Goal: Transaction & Acquisition: Download file/media

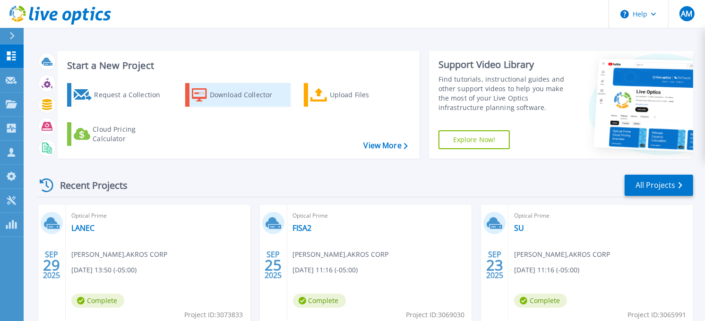
click at [238, 98] on div "Download Collector" at bounding box center [248, 95] width 76 height 19
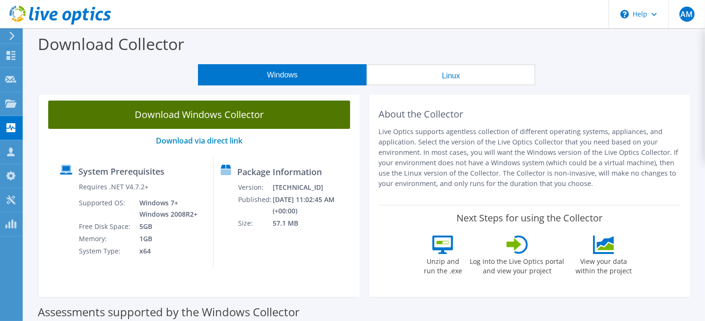
click at [249, 114] on link "Download Windows Collector" at bounding box center [199, 115] width 302 height 28
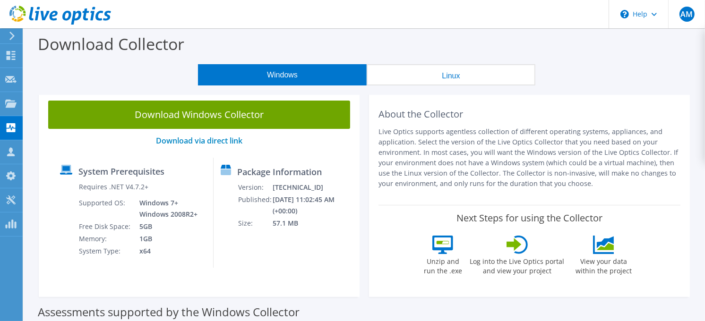
click at [302, 44] on div "Download Collector" at bounding box center [364, 46] width 672 height 36
click at [9, 36] on icon at bounding box center [12, 36] width 7 height 9
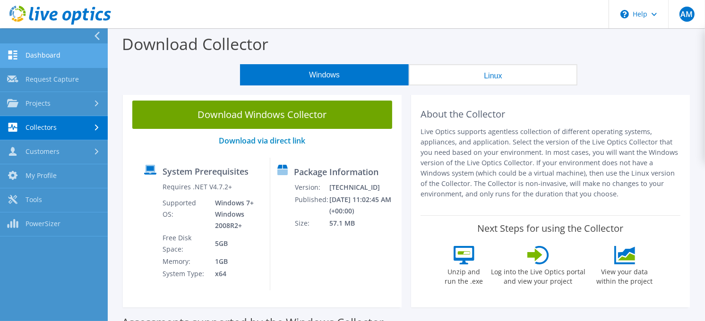
click at [50, 59] on link "Dashboard" at bounding box center [54, 56] width 108 height 24
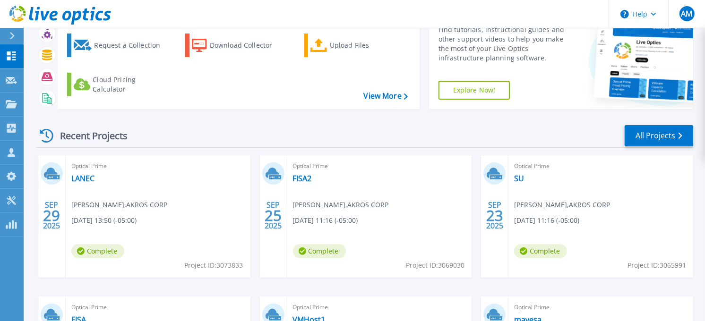
scroll to position [45, 0]
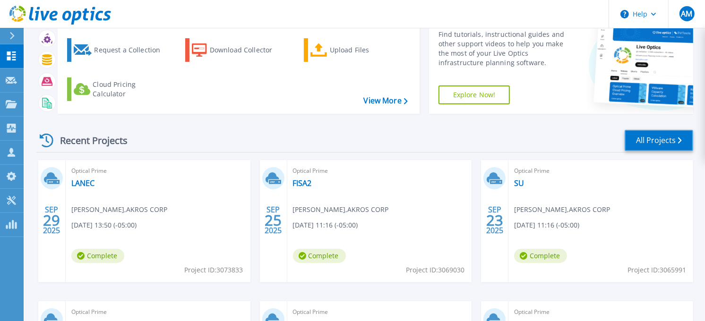
click at [636, 134] on link "All Projects" at bounding box center [659, 140] width 69 height 21
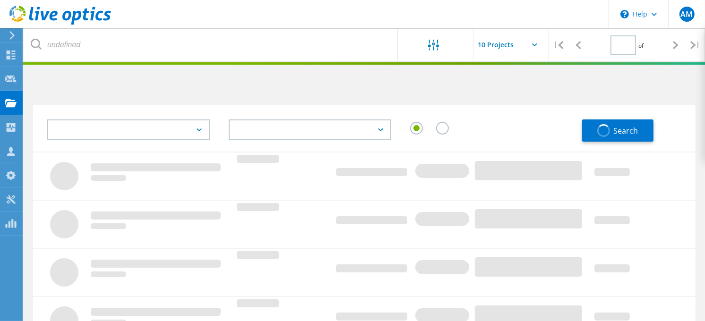
type input "1"
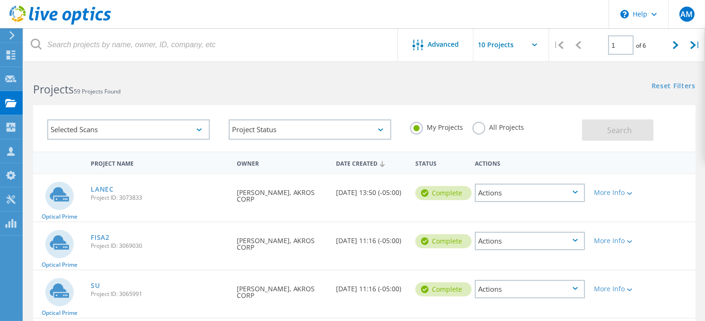
click at [479, 126] on label "All Projects" at bounding box center [497, 126] width 51 height 9
click at [0, 0] on input "All Projects" at bounding box center [0, 0] width 0 height 0
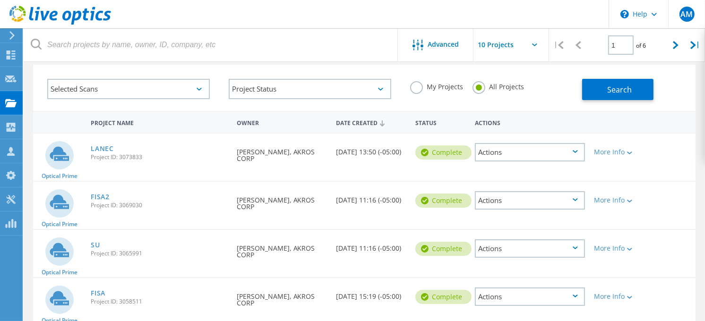
scroll to position [28, 0]
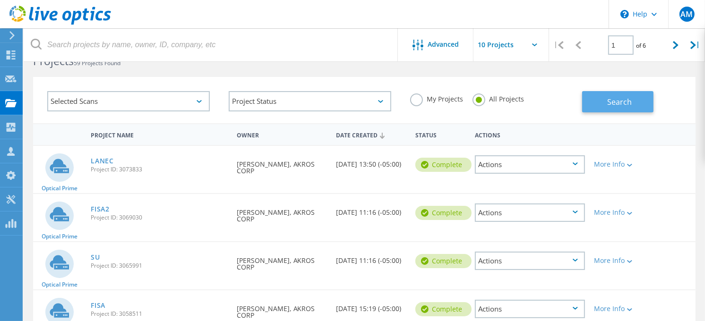
click at [618, 97] on span "Search" at bounding box center [619, 102] width 25 height 10
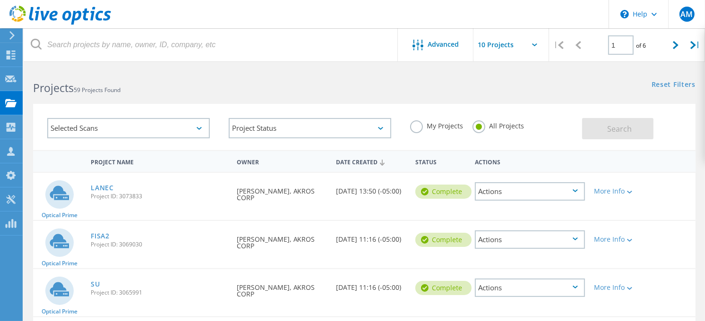
scroll to position [0, 0]
click at [414, 131] on label "My Projects" at bounding box center [436, 126] width 53 height 9
click at [0, 0] on input "My Projects" at bounding box center [0, 0] width 0 height 0
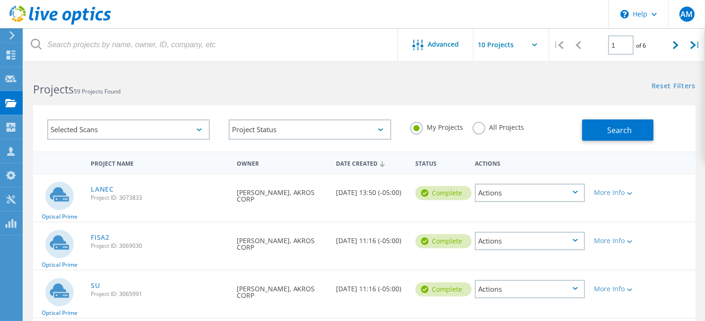
click at [158, 131] on div "Selected Scans" at bounding box center [128, 130] width 163 height 20
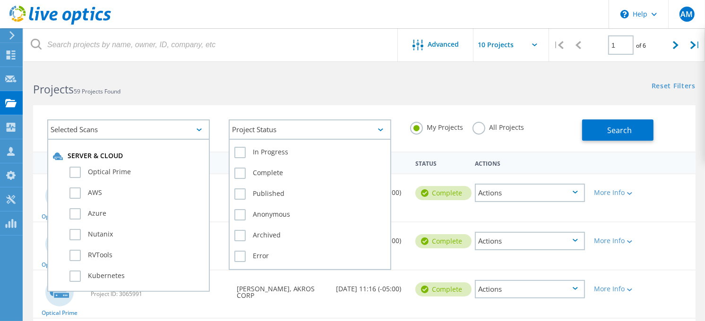
click at [377, 128] on div "Project Status" at bounding box center [310, 130] width 163 height 20
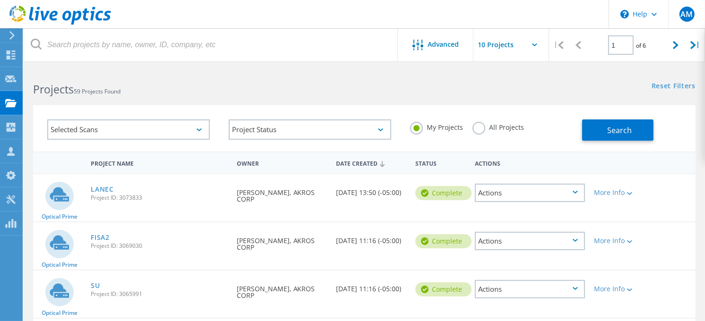
click at [480, 82] on div "Reset Filters Show Filters" at bounding box center [534, 77] width 341 height 17
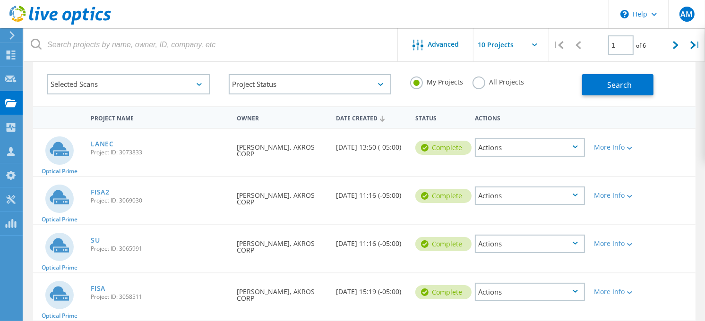
scroll to position [63, 0]
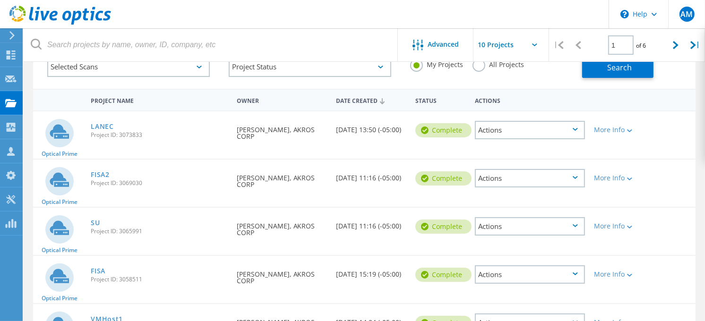
click at [46, 242] on div at bounding box center [59, 227] width 28 height 35
click at [119, 231] on span "Project ID: 3065991" at bounding box center [159, 232] width 136 height 6
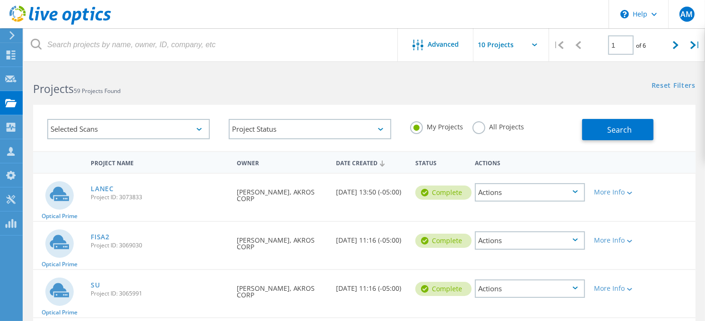
scroll to position [0, 0]
click at [11, 54] on icon at bounding box center [10, 55] width 11 height 9
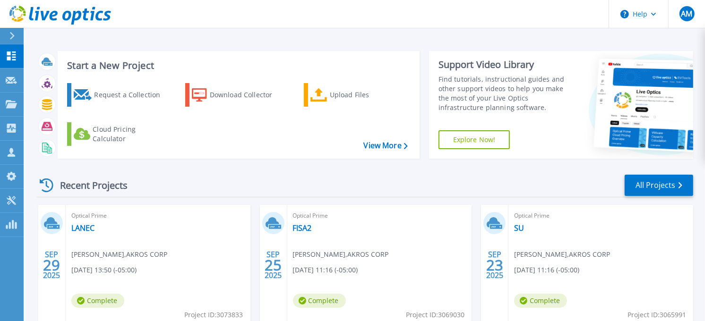
scroll to position [52, 0]
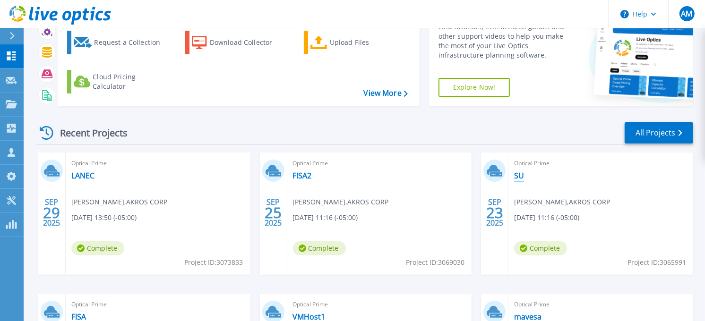
click at [517, 172] on link "SU" at bounding box center [519, 175] width 10 height 9
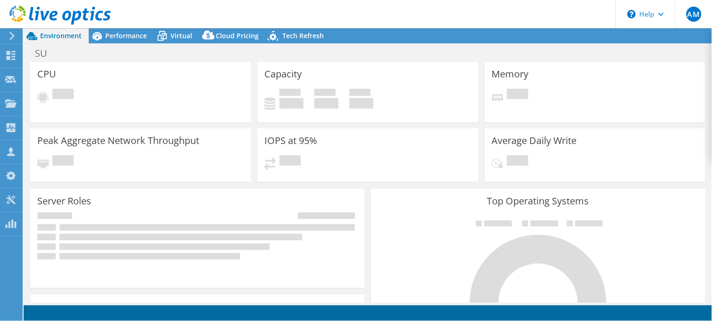
select select "USD"
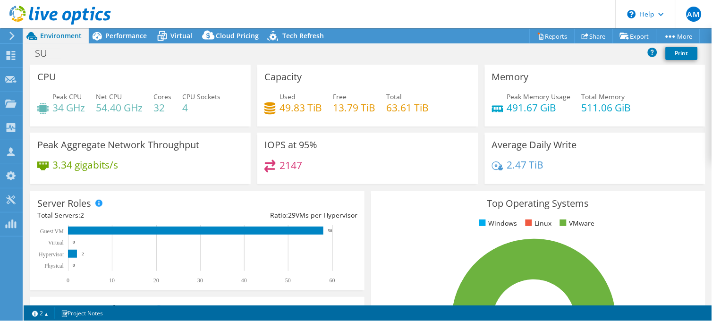
scroll to position [105, 0]
click at [117, 30] on div "Performance" at bounding box center [121, 35] width 65 height 15
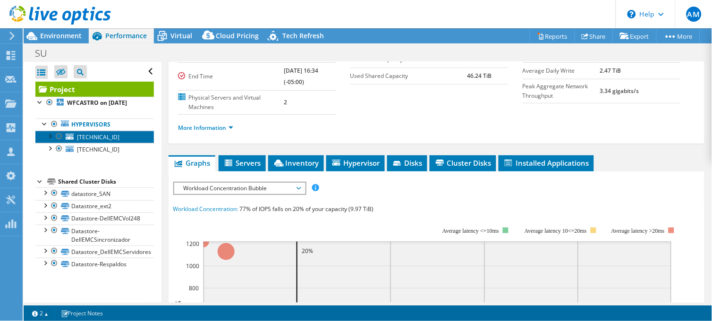
click at [101, 141] on span "[TECHNICAL_ID]" at bounding box center [98, 137] width 43 height 8
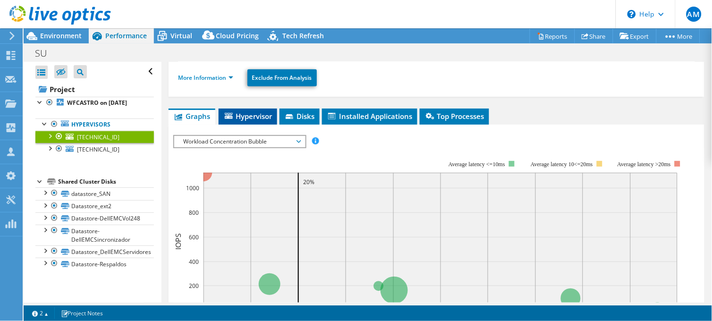
click at [256, 117] on span "Hypervisor" at bounding box center [247, 116] width 49 height 9
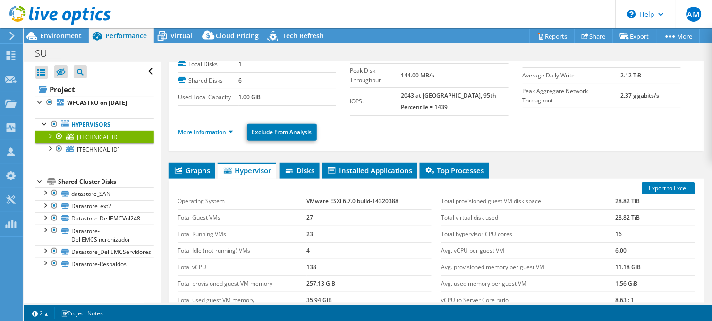
scroll to position [0, 0]
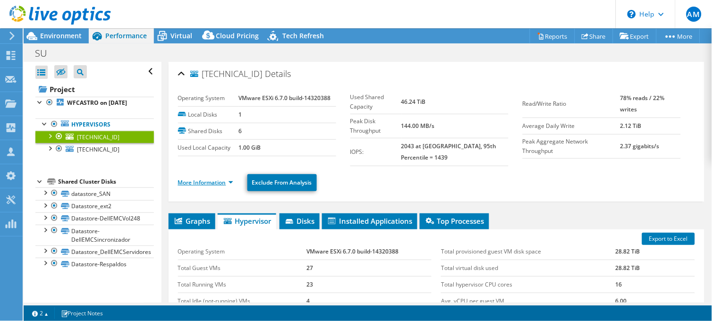
click at [221, 185] on link "More Information" at bounding box center [205, 183] width 55 height 8
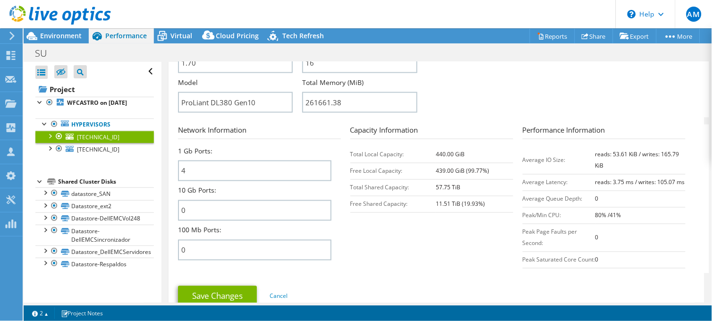
scroll to position [315, 0]
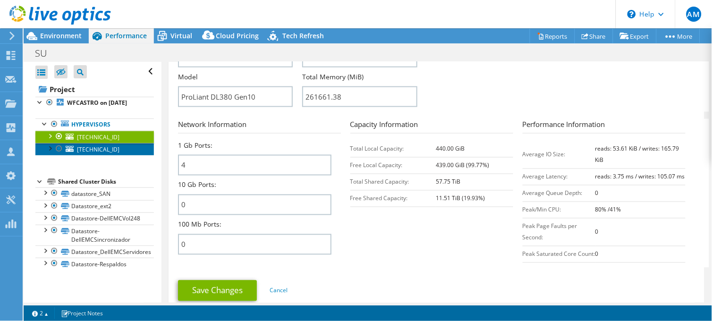
click at [110, 154] on span "[TECHNICAL_ID]" at bounding box center [98, 150] width 43 height 8
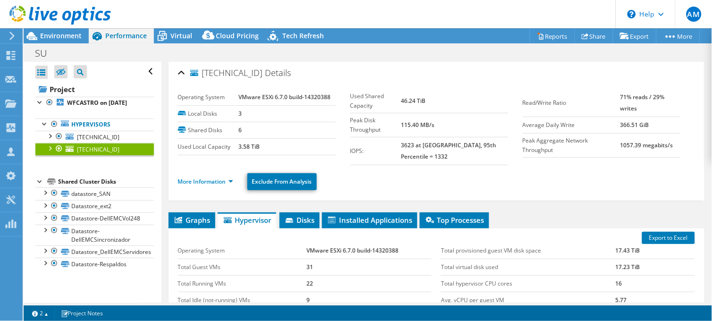
scroll to position [0, 0]
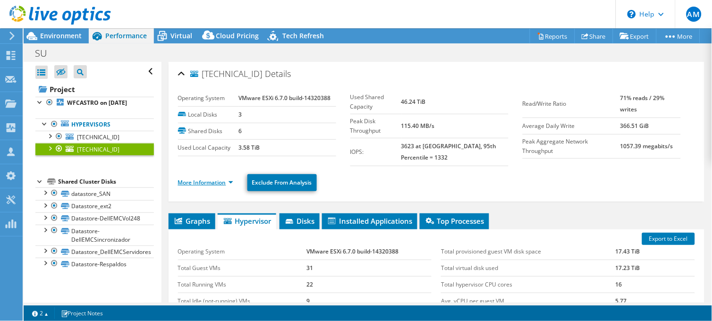
click at [231, 182] on link "More Information" at bounding box center [205, 183] width 55 height 8
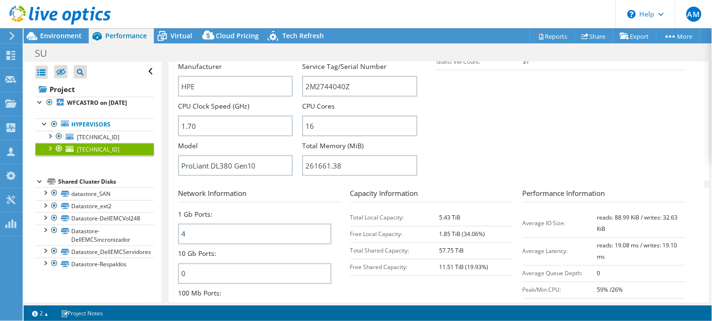
scroll to position [262, 0]
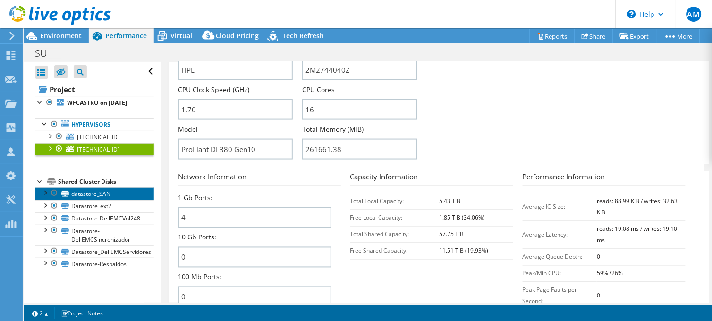
click at [115, 200] on link "datastore_SAN" at bounding box center [94, 194] width 119 height 12
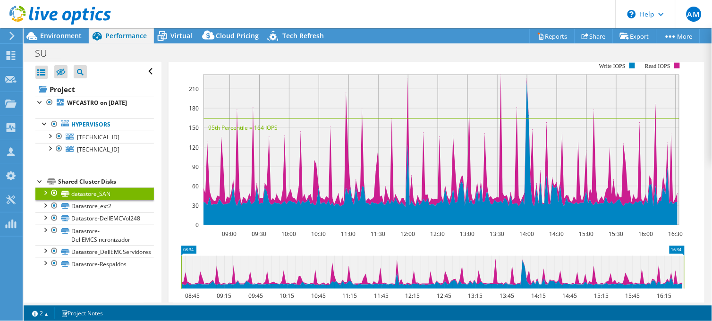
scroll to position [207, 0]
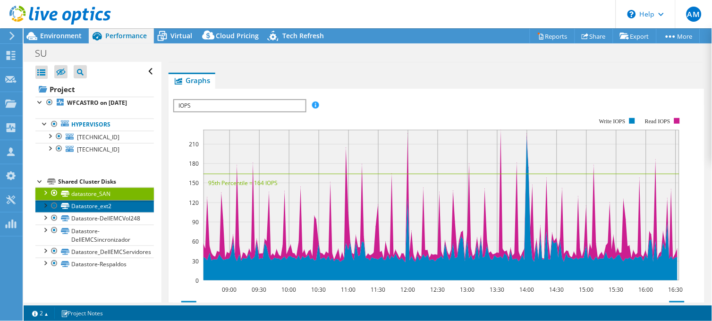
click at [109, 213] on link "Datastore_ext2" at bounding box center [94, 206] width 119 height 12
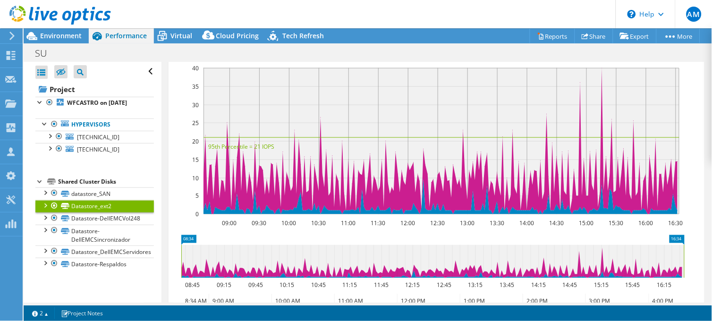
scroll to position [153, 0]
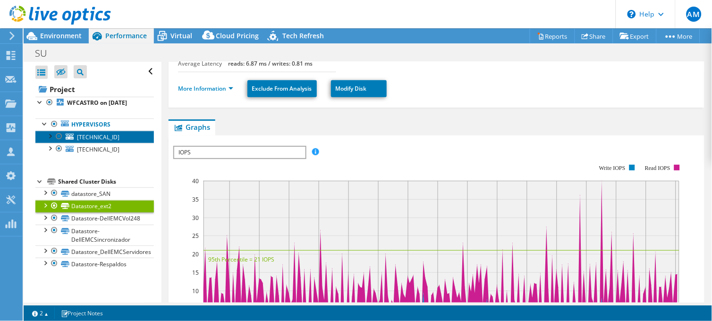
click at [96, 141] on span "[TECHNICAL_ID]" at bounding box center [98, 137] width 43 height 8
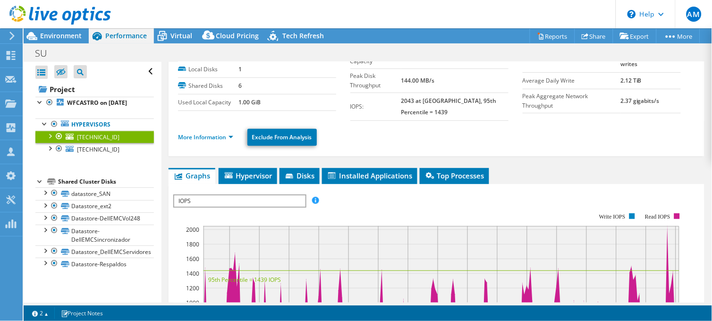
scroll to position [0, 0]
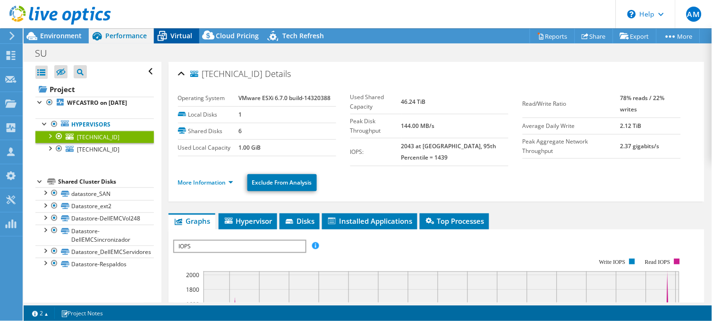
click at [174, 37] on span "Virtual" at bounding box center [182, 35] width 22 height 9
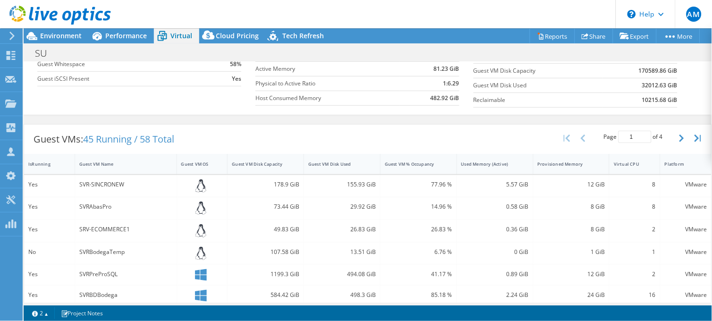
scroll to position [119, 0]
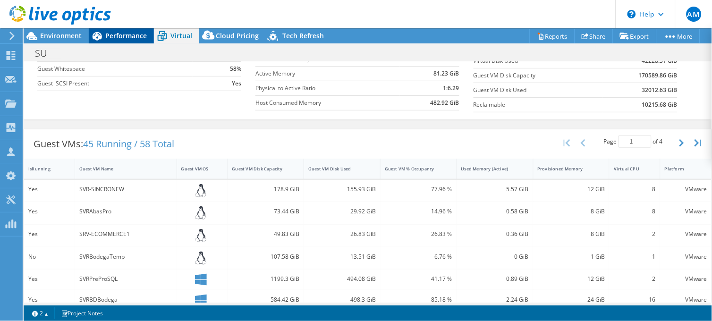
click at [123, 37] on span "Performance" at bounding box center [126, 35] width 42 height 9
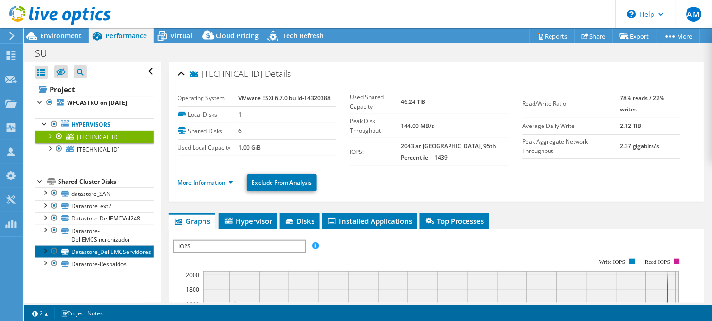
click at [125, 258] on link "Datastore_DellEMCServidores" at bounding box center [94, 252] width 119 height 12
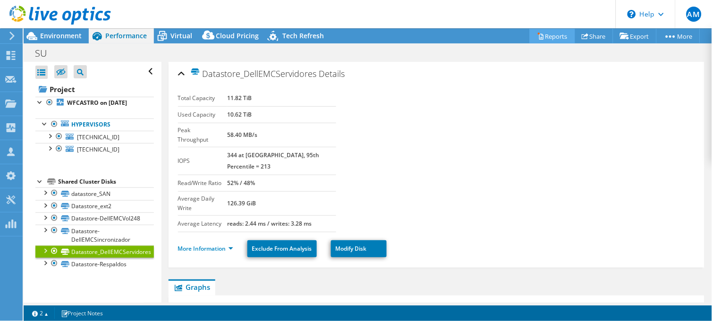
click at [550, 34] on link "Reports" at bounding box center [552, 36] width 45 height 15
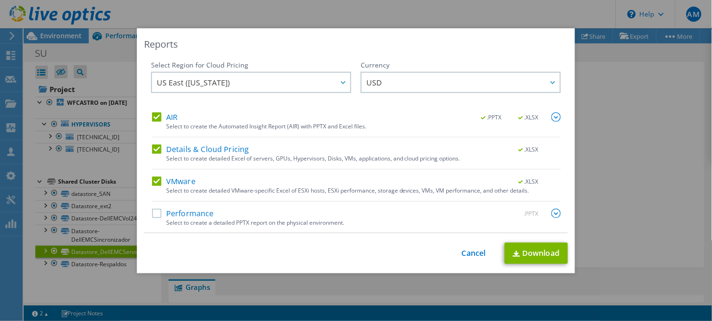
click at [157, 116] on label "AIR" at bounding box center [165, 116] width 26 height 9
click at [0, 0] on input "AIR" at bounding box center [0, 0] width 0 height 0
click at [152, 152] on label "Details & Cloud Pricing" at bounding box center [200, 149] width 97 height 9
click at [0, 0] on input "Details & Cloud Pricing" at bounding box center [0, 0] width 0 height 0
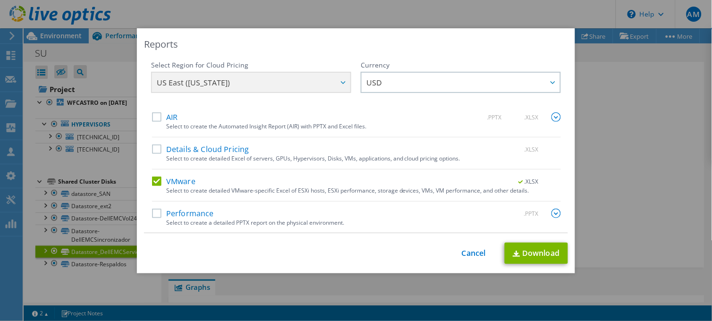
click at [152, 213] on label "Performance" at bounding box center [183, 213] width 62 height 9
click at [0, 0] on input "Performance" at bounding box center [0, 0] width 0 height 0
click at [552, 215] on img at bounding box center [556, 213] width 9 height 9
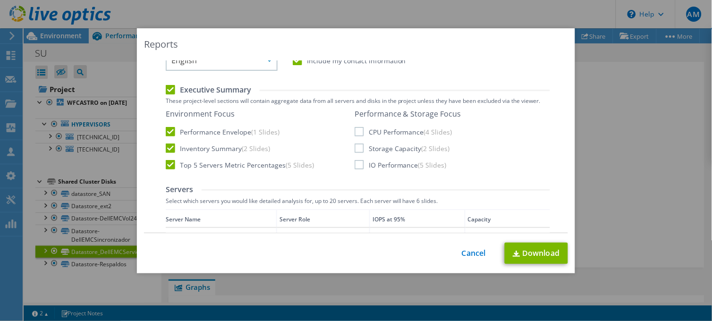
scroll to position [232, 0]
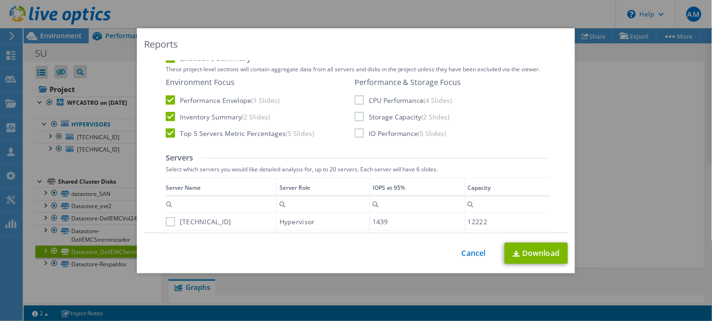
click at [355, 97] on label "CPU Performance (4 Slides)" at bounding box center [404, 99] width 98 height 9
click at [0, 0] on input "CPU Performance (4 Slides)" at bounding box center [0, 0] width 0 height 0
click at [355, 115] on label "Storage Capacity (2 Slides)" at bounding box center [402, 116] width 95 height 9
click at [0, 0] on input "Storage Capacity (2 Slides)" at bounding box center [0, 0] width 0 height 0
click at [355, 136] on label "IO Performance (5 Slides)" at bounding box center [401, 133] width 92 height 9
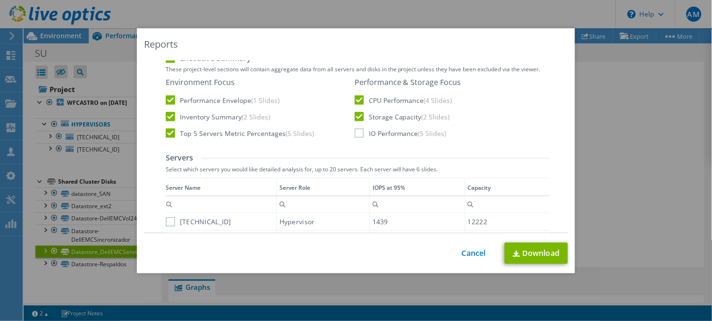
click at [0, 0] on input "IO Performance (5 Slides)" at bounding box center [0, 0] width 0 height 0
click at [166, 221] on label "[TECHNICAL_ID]" at bounding box center [199, 221] width 66 height 9
click at [0, 0] on input "[TECHNICAL_ID]" at bounding box center [0, 0] width 0 height 0
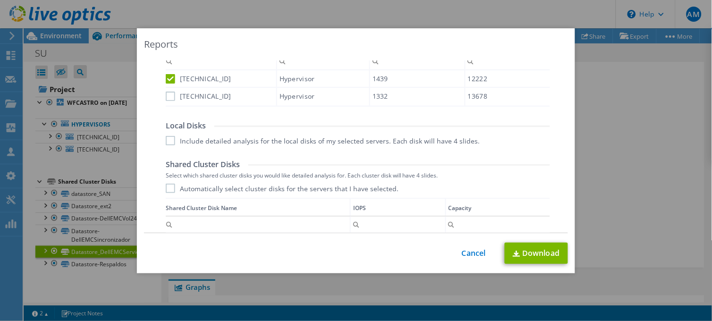
scroll to position [386, 0]
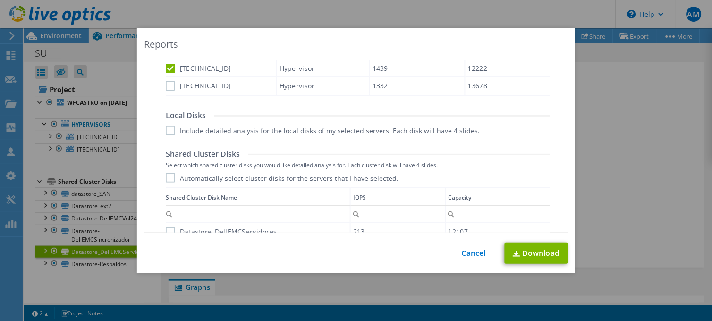
click at [168, 87] on label "[TECHNICAL_ID]" at bounding box center [199, 85] width 66 height 9
click at [0, 0] on input "[TECHNICAL_ID]" at bounding box center [0, 0] width 0 height 0
click at [169, 131] on label "Include detailed analysis for the local disks of my selected servers. Each disk…" at bounding box center [323, 130] width 315 height 9
click at [0, 0] on input "Include detailed analysis for the local disks of my selected servers. Each disk…" at bounding box center [0, 0] width 0 height 0
click at [167, 176] on label "Automatically select cluster disks for the servers that I have selected." at bounding box center [282, 177] width 233 height 9
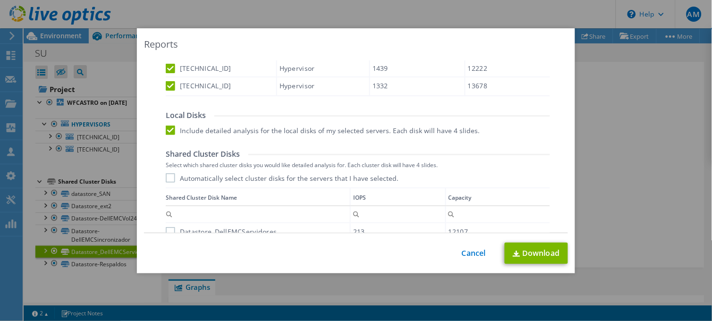
click at [0, 0] on input "Automatically select cluster disks for the servers that I have selected." at bounding box center [0, 0] width 0 height 0
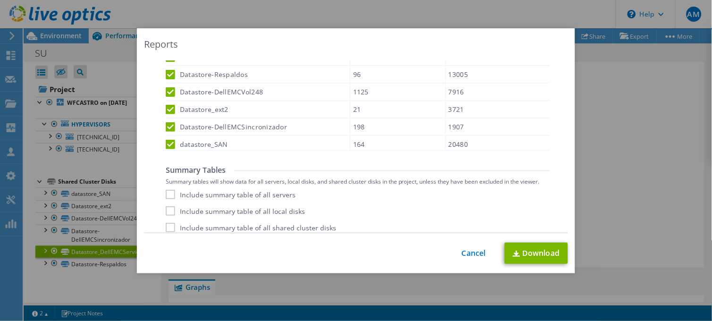
scroll to position [566, 0]
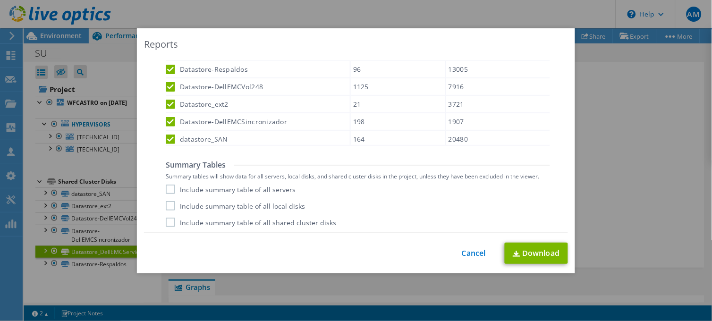
click at [167, 187] on label "Include summary table of all servers" at bounding box center [231, 189] width 130 height 9
click at [0, 0] on input "Include summary table of all servers" at bounding box center [0, 0] width 0 height 0
click at [167, 203] on label "Include summary table of all local disks" at bounding box center [235, 205] width 139 height 9
click at [0, 0] on input "Include summary table of all local disks" at bounding box center [0, 0] width 0 height 0
click at [168, 220] on label "Include summary table of all shared cluster disks" at bounding box center [251, 222] width 171 height 9
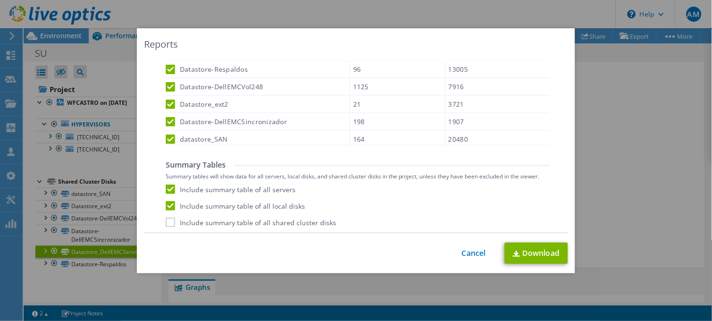
click at [0, 0] on input "Include summary table of all shared cluster disks" at bounding box center [0, 0] width 0 height 0
click at [542, 256] on link "Download" at bounding box center [536, 253] width 63 height 21
click at [466, 253] on link "Cancel" at bounding box center [474, 253] width 24 height 9
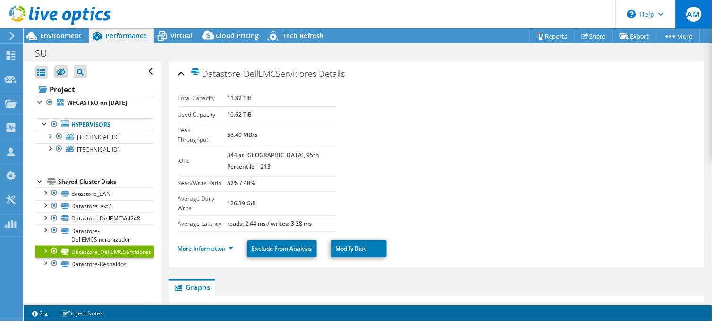
click at [694, 12] on span "AM" at bounding box center [694, 14] width 15 height 15
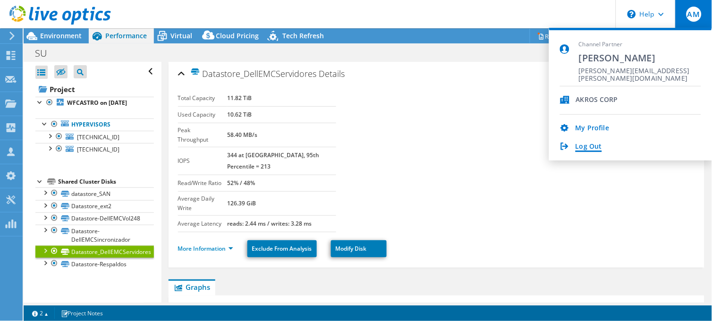
click at [597, 145] on link "Log Out" at bounding box center [589, 147] width 26 height 9
